Goal: Find specific page/section: Find specific page/section

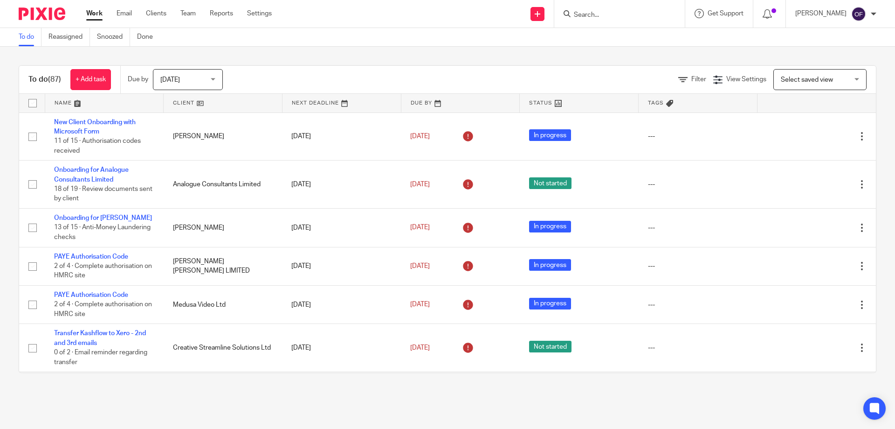
click at [604, 9] on form at bounding box center [622, 14] width 99 height 12
click at [607, 15] on input "Search" at bounding box center [615, 15] width 84 height 8
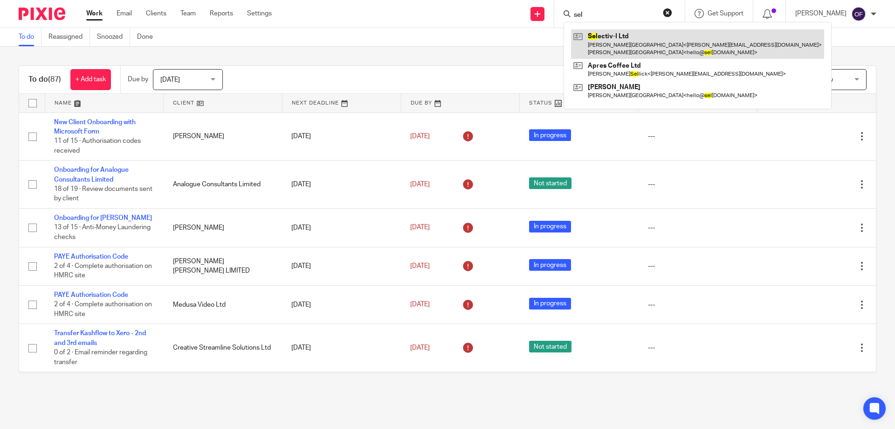
type input "sel"
click at [585, 48] on link at bounding box center [697, 43] width 253 height 29
